Goal: Browse casually

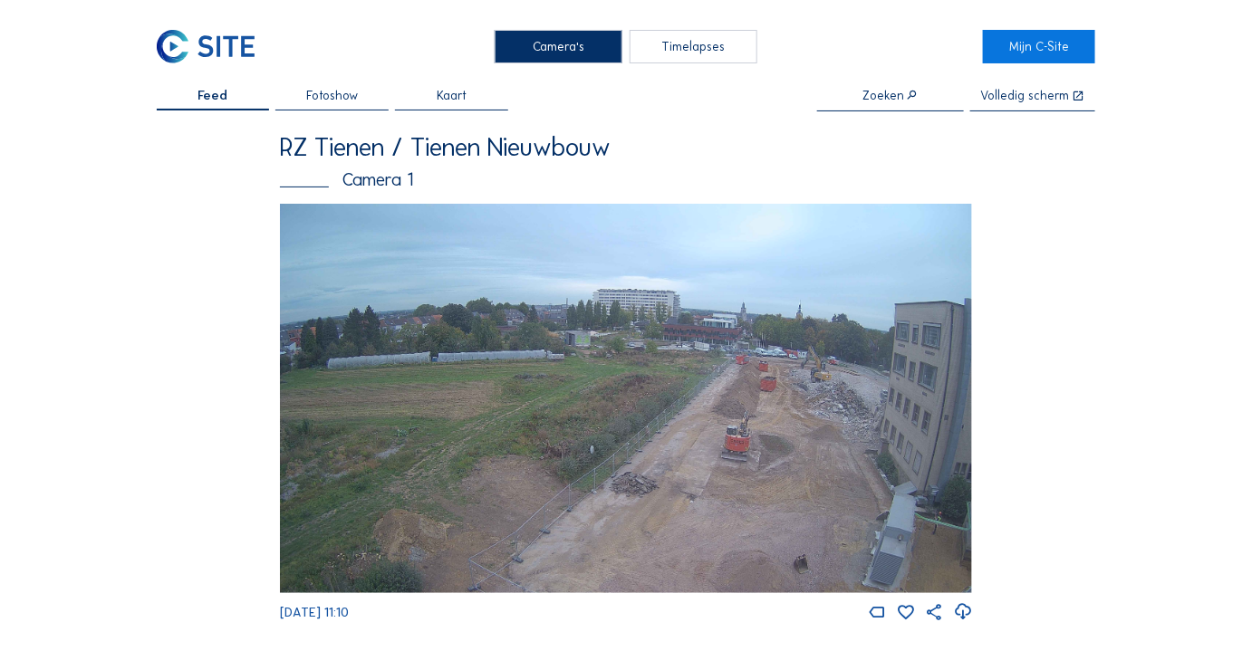
click at [700, 343] on img at bounding box center [626, 399] width 692 height 390
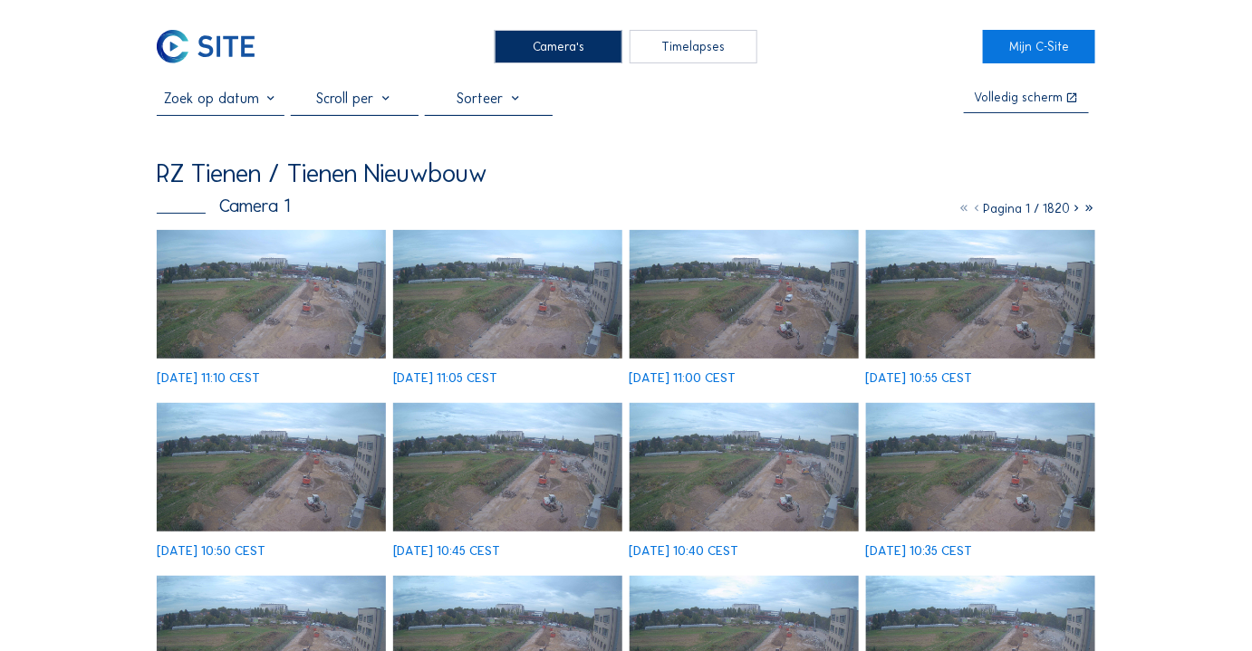
click at [332, 277] on img at bounding box center [272, 295] width 230 height 130
